Goal: Book appointment/travel/reservation

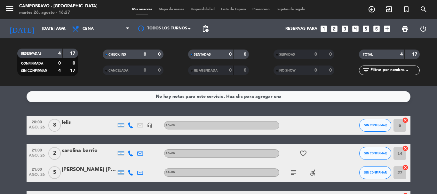
click at [332, 22] on div "Reservas para looks_one looks_two looks_3 looks_4 looks_5 looks_6 add_box" at bounding box center [303, 28] width 182 height 19
click at [333, 25] on icon "looks_two" at bounding box center [334, 29] width 8 height 8
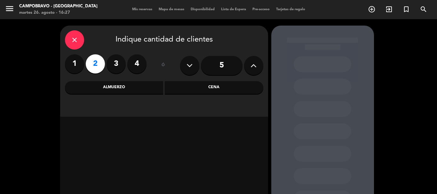
click at [182, 90] on div "Cena" at bounding box center [214, 87] width 99 height 13
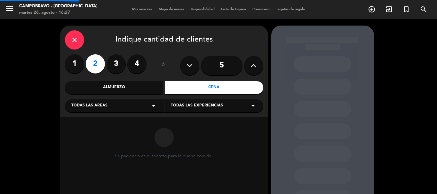
drag, startPoint x: 187, startPoint y: 102, endPoint x: 188, endPoint y: 112, distance: 10.7
click at [187, 102] on div "Todas las experiencias arrow_drop_down" at bounding box center [213, 106] width 99 height 13
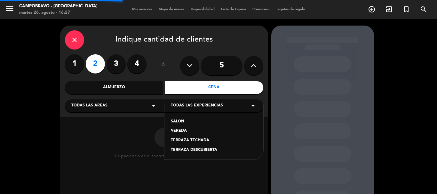
click at [183, 122] on div "SALON" at bounding box center [214, 122] width 86 height 6
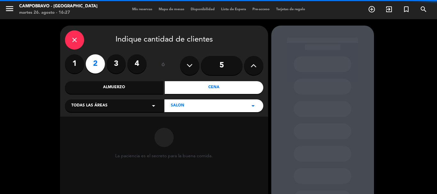
scroll to position [54, 0]
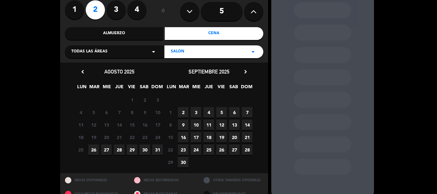
click at [97, 146] on span "26" at bounding box center [93, 150] width 11 height 11
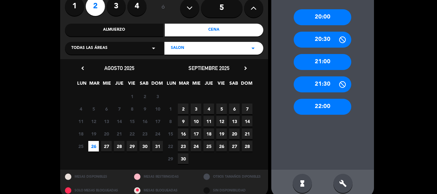
click at [326, 104] on div "22:00" at bounding box center [323, 107] width 58 height 16
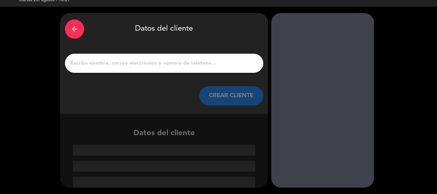
scroll to position [12, 0]
click at [198, 53] on div "arrow_back Datos del cliente CREAR CLIENTE" at bounding box center [164, 63] width 208 height 101
click at [155, 57] on div at bounding box center [164, 63] width 198 height 19
drag, startPoint x: 146, startPoint y: 60, endPoint x: 105, endPoint y: 47, distance: 42.6
click at [146, 60] on input "1" at bounding box center [164, 63] width 189 height 9
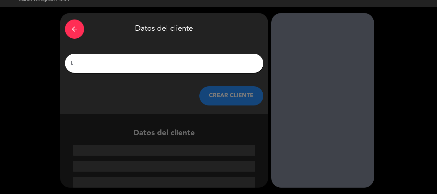
scroll to position [0, 0]
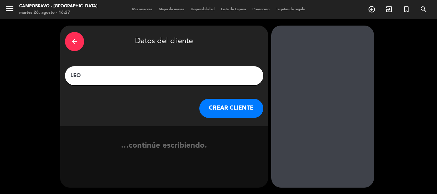
type input "LEO"
click at [207, 108] on button "CREAR CLIENTE" at bounding box center [231, 108] width 64 height 19
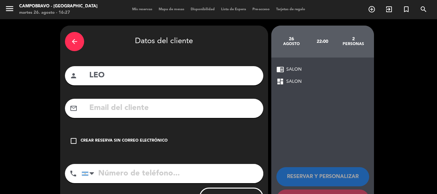
click at [174, 163] on div "arrow_back Datos del cliente person [PERSON_NAME] mail_outline check_box_outlin…" at bounding box center [164, 121] width 208 height 191
click at [176, 169] on input "tel" at bounding box center [173, 173] width 182 height 19
paste input "[PHONE_NUMBER]"
type input "[PHONE_NUMBER]"
drag, startPoint x: 161, startPoint y: 140, endPoint x: 174, endPoint y: 138, distance: 13.7
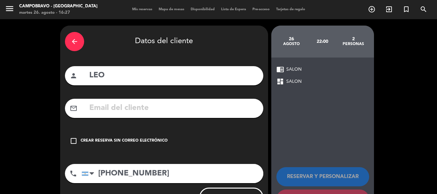
click at [164, 139] on div "Crear reserva sin correo electrónico" at bounding box center [124, 141] width 87 height 6
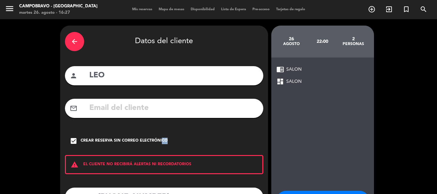
scroll to position [52, 0]
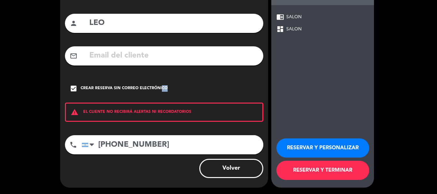
click at [293, 155] on button "RESERVAR Y PERSONALIZAR" at bounding box center [322, 148] width 93 height 19
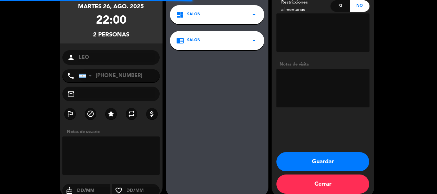
scroll to position [26, 0]
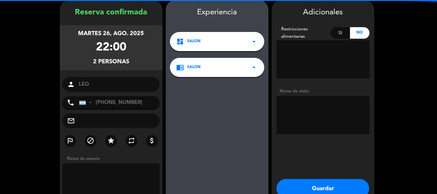
click at [311, 190] on button "Guardar" at bounding box center [322, 188] width 93 height 19
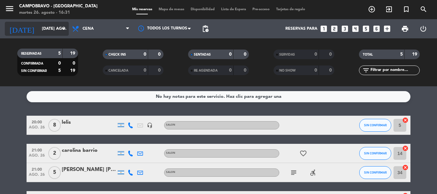
click at [62, 29] on icon "arrow_drop_down" at bounding box center [64, 29] width 8 height 8
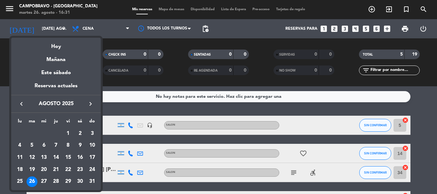
click at [92, 104] on icon "keyboard_arrow_right" at bounding box center [91, 104] width 8 height 8
click at [60, 145] on div "4" at bounding box center [56, 145] width 11 height 11
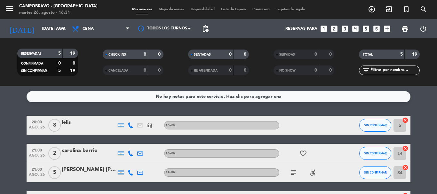
type input "[DEMOGRAPHIC_DATA] [DATE]"
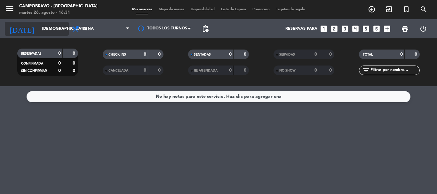
click at [59, 32] on input "[DEMOGRAPHIC_DATA] [DATE]" at bounding box center [66, 28] width 54 height 11
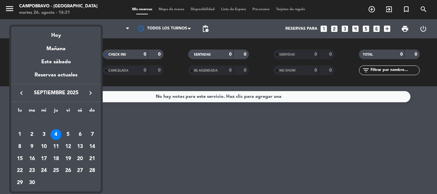
click at [60, 21] on div at bounding box center [218, 97] width 437 height 194
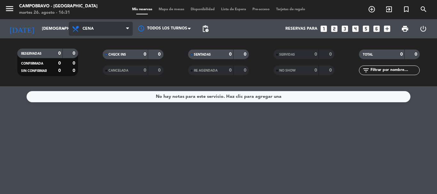
click at [123, 30] on span "Cena" at bounding box center [101, 29] width 64 height 14
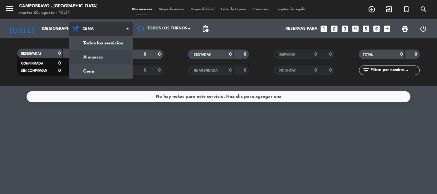
click at [110, 52] on div "menu Campobravo - [GEOGRAPHIC_DATA] martes 26. agosto - 16:31 Mis reservas Mapa…" at bounding box center [218, 43] width 437 height 86
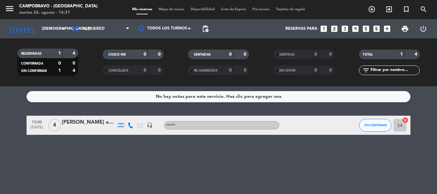
click at [92, 125] on div "[PERSON_NAME] express" at bounding box center [89, 122] width 54 height 8
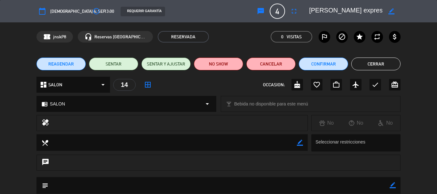
scroll to position [32, 0]
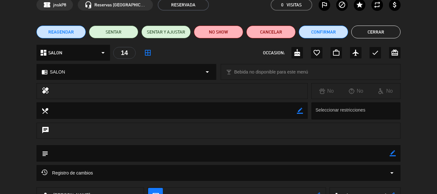
click at [106, 57] on div "dashboard SALON arrow_drop_down" at bounding box center [73, 53] width 74 height 16
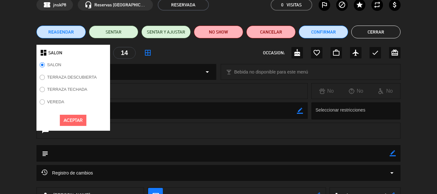
click at [166, 54] on div "dashboard SALON SALON TERRAZA DESCUBIERTA TERRAZA TECHADA VEREDA Aceptar 14 bor…" at bounding box center [218, 53] width 364 height 16
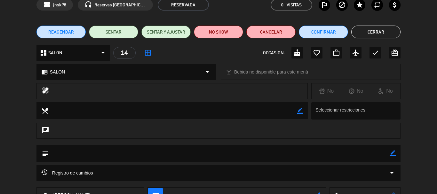
click at [123, 54] on div "14" at bounding box center [124, 53] width 22 height 12
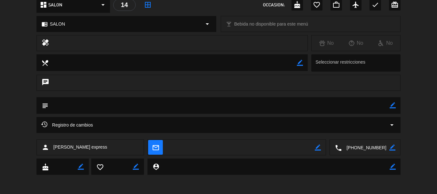
scroll to position [0, 0]
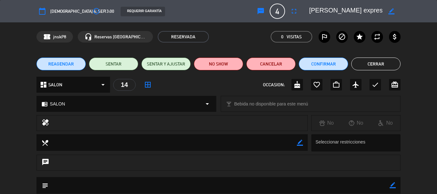
click at [148, 83] on icon "border_all" at bounding box center [148, 85] width 8 height 8
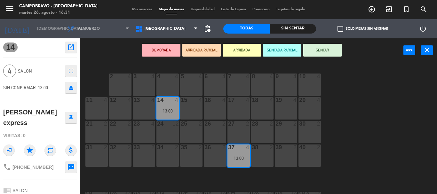
click at [175, 106] on div "14 4 13:00" at bounding box center [167, 108] width 22 height 22
click at [10, 72] on span "4" at bounding box center [9, 71] width 13 height 13
click at [70, 70] on icon "fullscreen" at bounding box center [71, 71] width 8 height 8
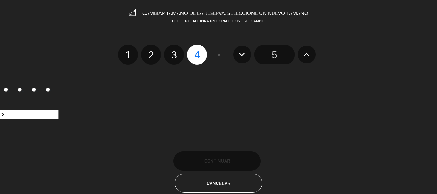
click at [286, 52] on input "5" at bounding box center [274, 54] width 40 height 19
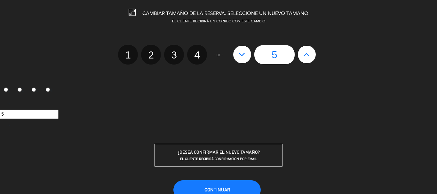
scroll to position [32, 0]
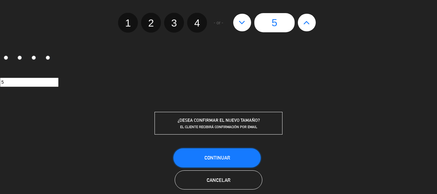
click at [223, 159] on span "Continuar" at bounding box center [217, 157] width 26 height 5
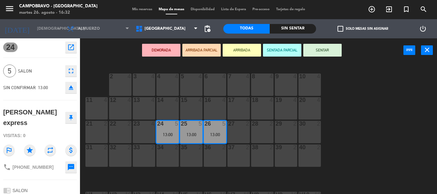
click at [167, 114] on div "14 4" at bounding box center [167, 108] width 22 height 22
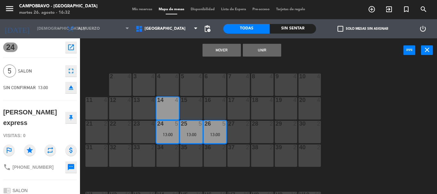
click at [169, 124] on div at bounding box center [167, 124] width 11 height 6
click at [167, 110] on div "14 4" at bounding box center [167, 108] width 22 height 22
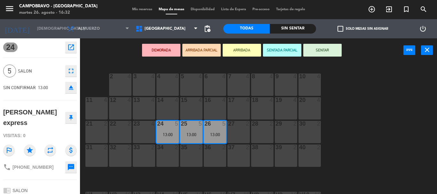
click at [169, 111] on div "14 4" at bounding box center [167, 108] width 22 height 22
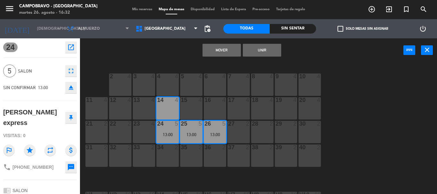
drag, startPoint x: 170, startPoint y: 114, endPoint x: 170, endPoint y: 120, distance: 6.1
click at [170, 114] on div "14 4" at bounding box center [167, 108] width 22 height 22
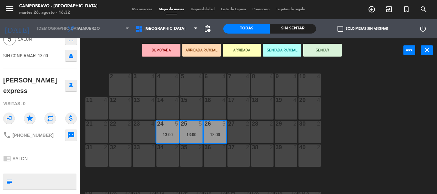
scroll to position [0, 0]
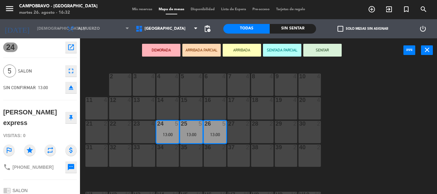
click at [36, 72] on span "SALON" at bounding box center [40, 71] width 44 height 7
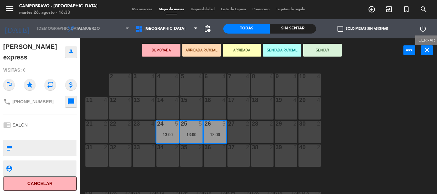
click at [424, 48] on icon "close" at bounding box center [427, 50] width 8 height 8
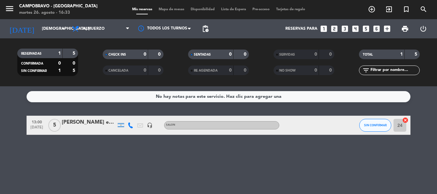
click at [92, 125] on div "[PERSON_NAME] express" at bounding box center [89, 122] width 54 height 8
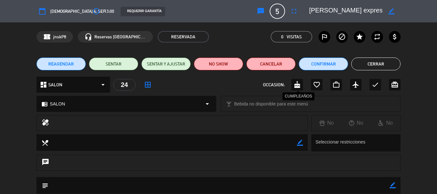
scroll to position [80, 0]
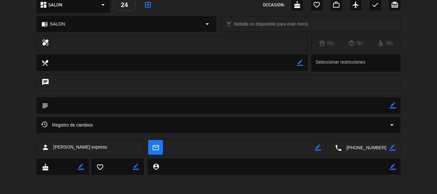
click at [392, 148] on icon "border_color" at bounding box center [392, 148] width 6 height 6
click at [365, 148] on textarea at bounding box center [366, 148] width 48 height 16
type textarea "1550508046"
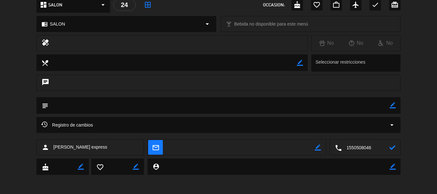
click at [300, 184] on div "calendar_today [DEMOGRAPHIC_DATA] 4, sep. access_time 13:00 REQUERIR GARANTÍA s…" at bounding box center [218, 97] width 437 height 194
click at [382, 148] on textarea at bounding box center [366, 148] width 48 height 16
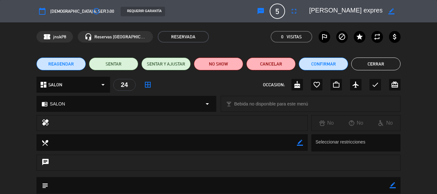
scroll to position [64, 0]
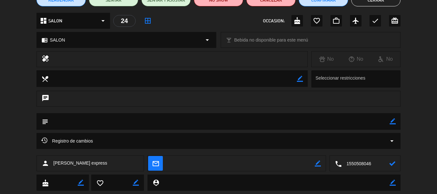
click at [394, 162] on icon at bounding box center [392, 164] width 6 height 6
